Goal: Transaction & Acquisition: Purchase product/service

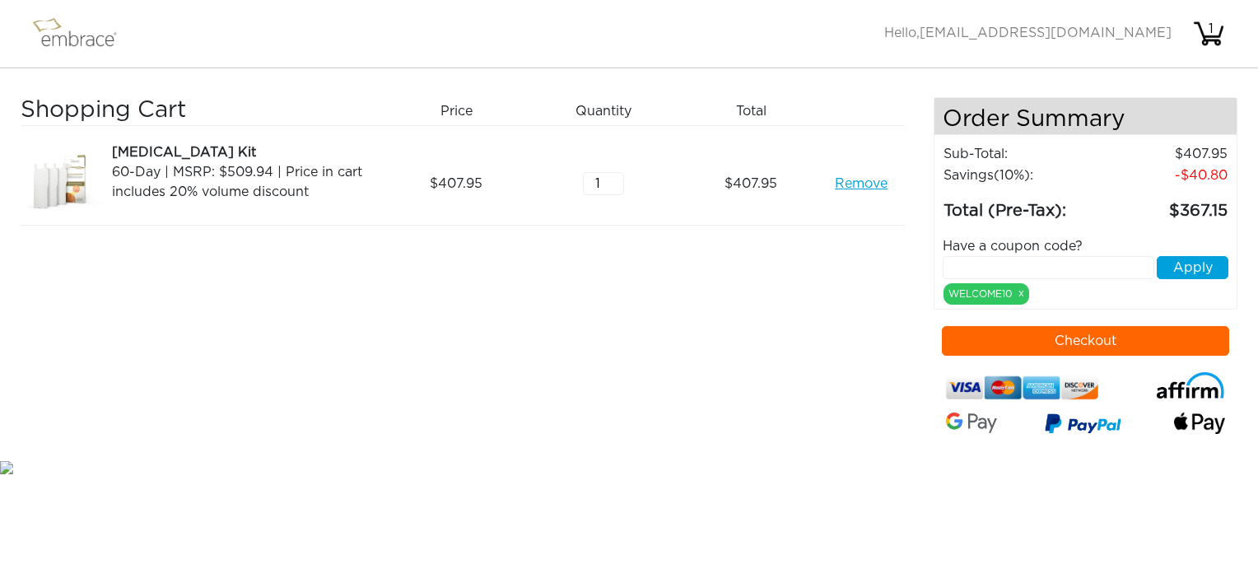
click at [1040, 265] on input "text" at bounding box center [1049, 267] width 212 height 23
type input "TUCKORTREAT"
click at [1202, 272] on button "Apply" at bounding box center [1193, 267] width 72 height 23
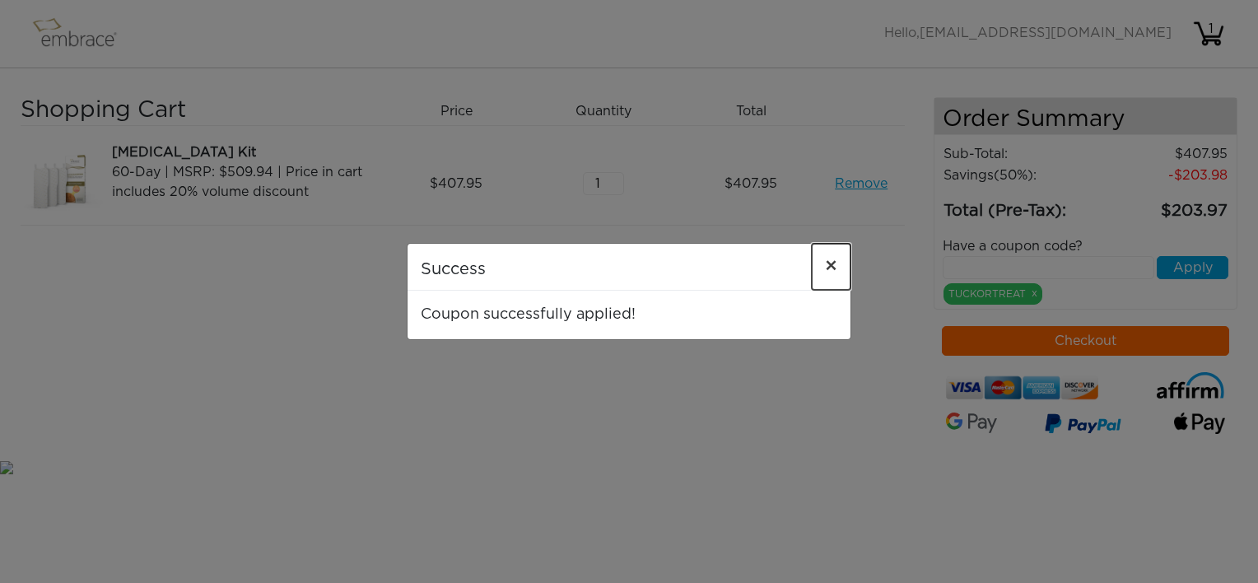
click at [832, 264] on span "×" at bounding box center [831, 267] width 12 height 20
